Goal: Task Accomplishment & Management: Use online tool/utility

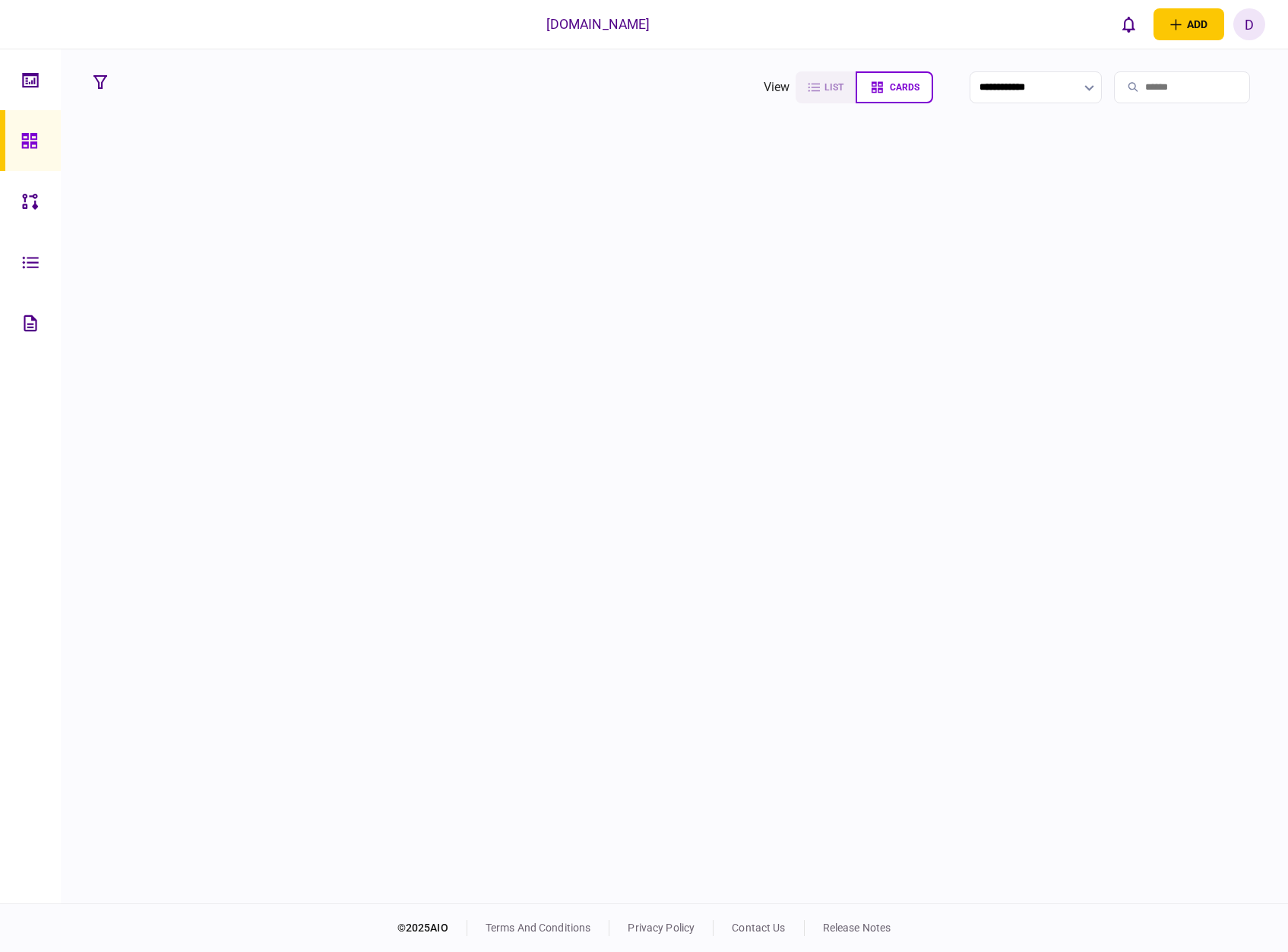
click at [693, 334] on div at bounding box center [674, 515] width 1175 height 767
click at [671, 446] on div at bounding box center [674, 515] width 1175 height 767
click at [713, 596] on div at bounding box center [674, 515] width 1175 height 767
click at [683, 623] on div at bounding box center [674, 515] width 1175 height 767
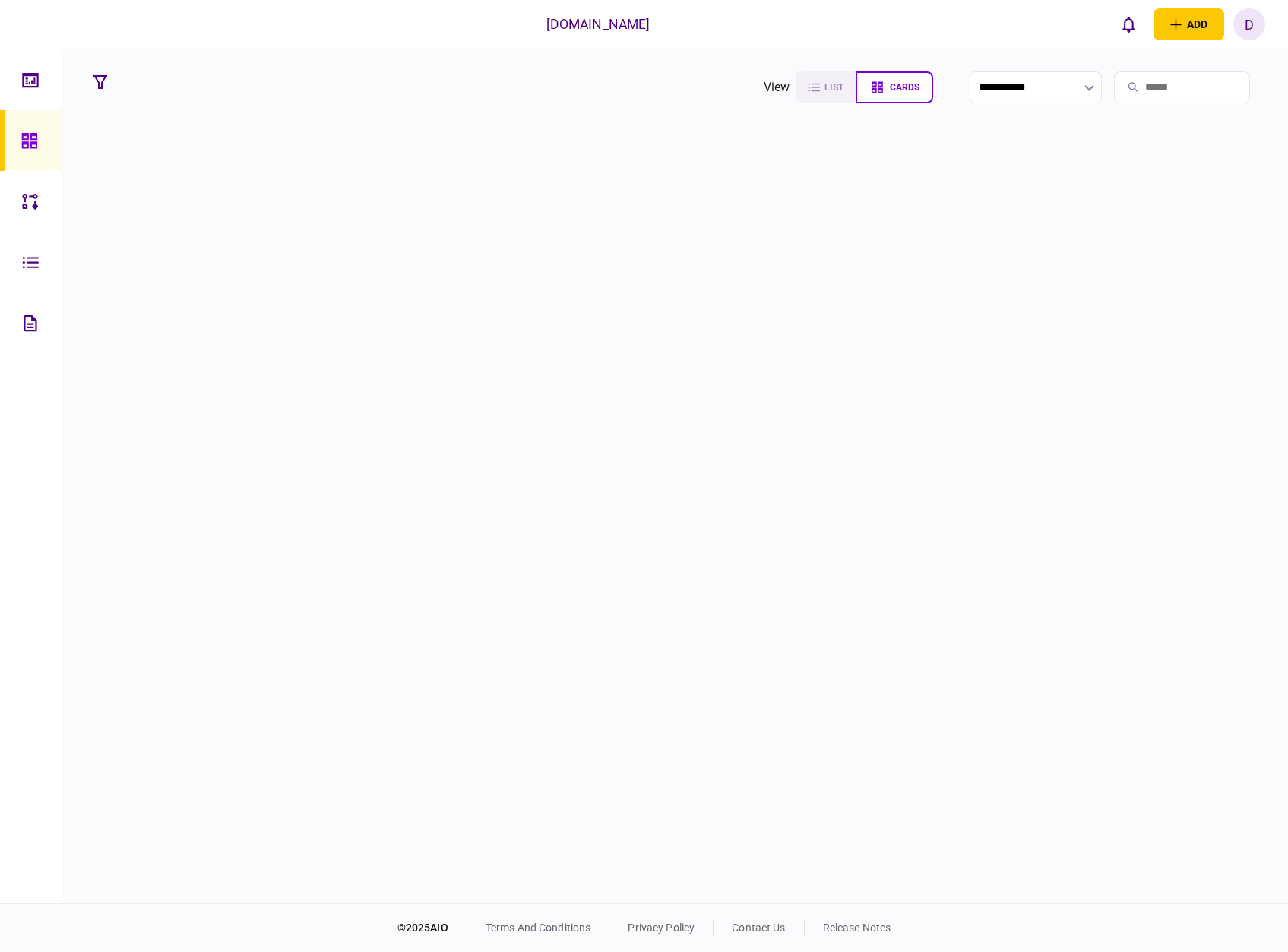
click at [685, 493] on div at bounding box center [674, 515] width 1175 height 767
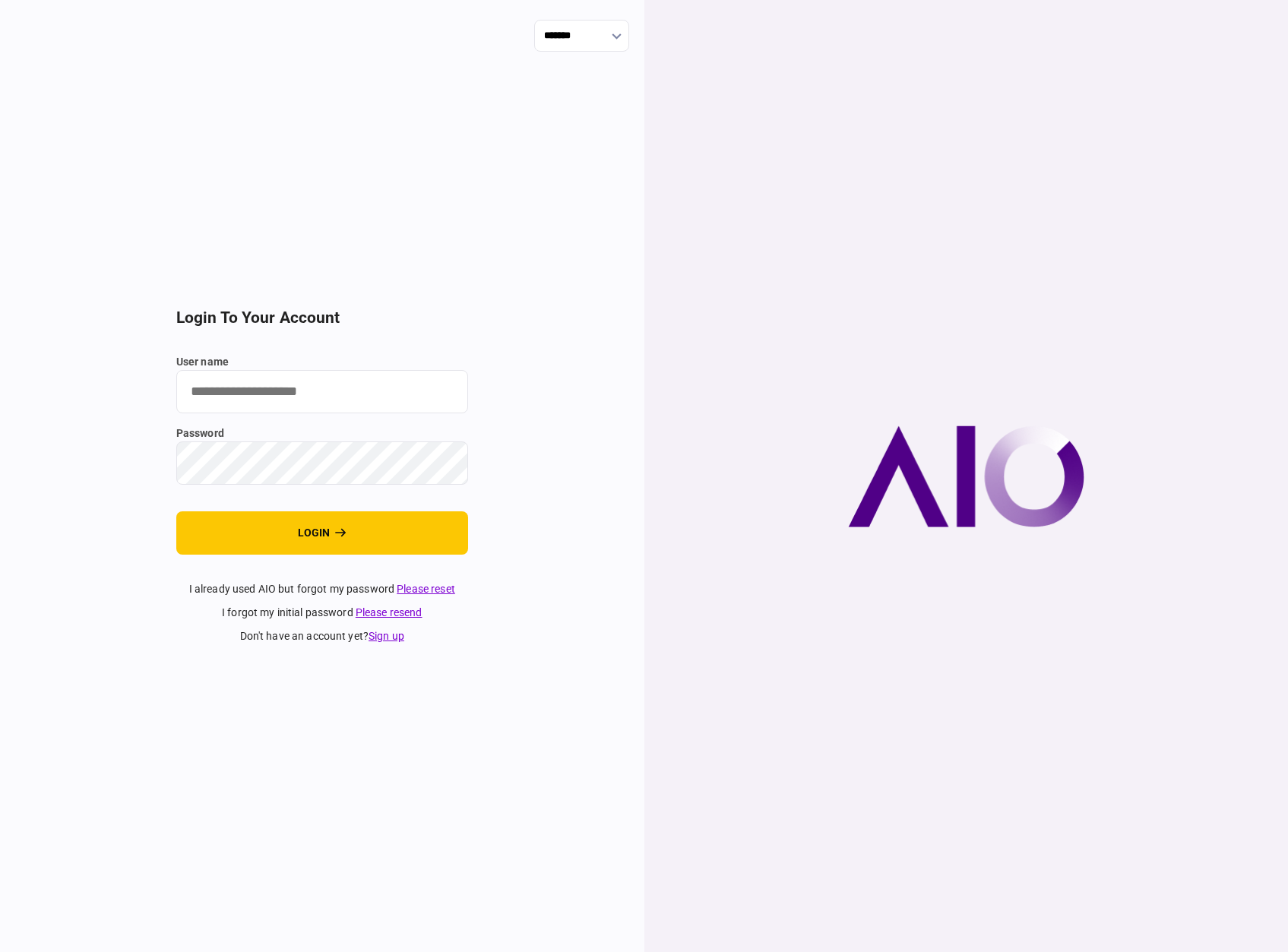
click at [430, 407] on input "user name" at bounding box center [322, 391] width 292 height 43
click at [356, 387] on input "user name" at bounding box center [322, 391] width 292 height 43
type input "**********"
click at [363, 525] on button "login" at bounding box center [322, 532] width 292 height 43
